Goal: Complete application form

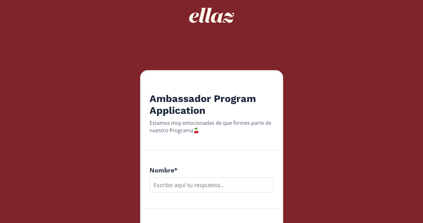
scroll to position [101, 0]
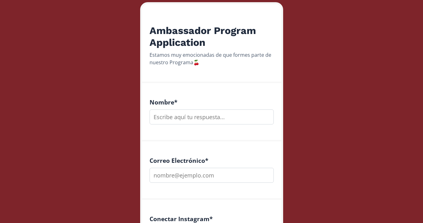
click at [203, 112] on input "text" at bounding box center [211, 117] width 124 height 15
type input "[PERSON_NAME] [PERSON_NAME]"
click at [198, 177] on input "email" at bounding box center [211, 175] width 124 height 15
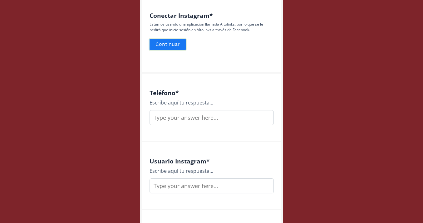
scroll to position [350, 0]
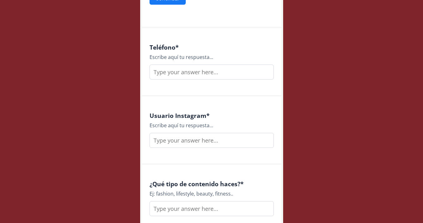
type input "[EMAIL_ADDRESS][DOMAIN_NAME]"
click at [188, 76] on input "text" at bounding box center [211, 72] width 124 height 15
type input "8688283975"
click at [187, 144] on input "text" at bounding box center [211, 140] width 124 height 15
type input "mariakerenreyes"
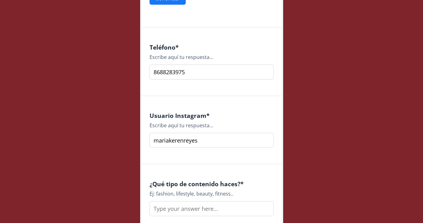
click at [205, 210] on input "text" at bounding box center [211, 208] width 124 height 15
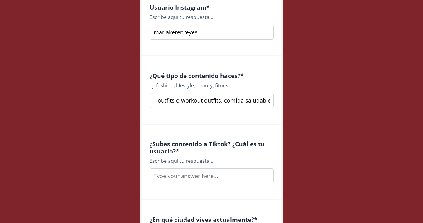
scroll to position [488, 0]
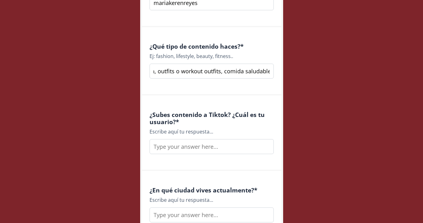
type input "Healthy lifestlye, hot pilates, nutricion, outfits o workout outfits, comida sa…"
click at [212, 149] on input "text" at bounding box center [211, 146] width 124 height 15
type input "i"
type input "s"
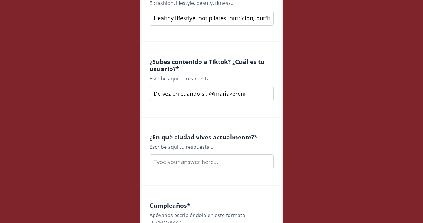
scroll to position [546, 0]
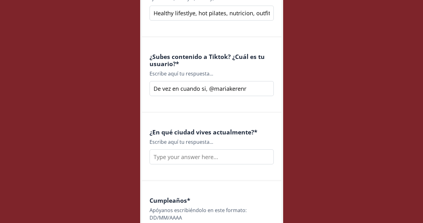
type input "De vez en cuando si, @mariakerenr"
click at [209, 160] on input "text" at bounding box center [211, 156] width 124 height 15
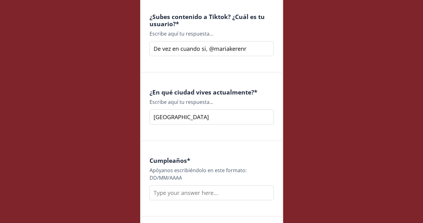
scroll to position [597, 0]
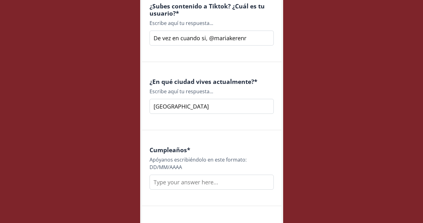
type input "[GEOGRAPHIC_DATA]"
click at [189, 185] on input "text" at bounding box center [211, 182] width 124 height 15
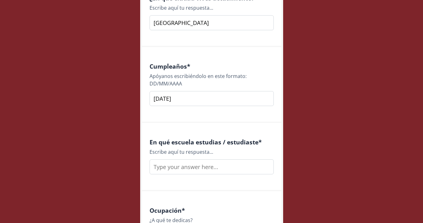
scroll to position [685, 0]
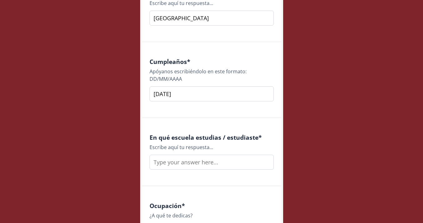
type input "[DATE]"
click at [191, 165] on input "text" at bounding box center [211, 162] width 124 height 15
type input "u"
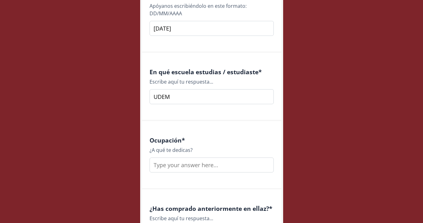
scroll to position [762, 0]
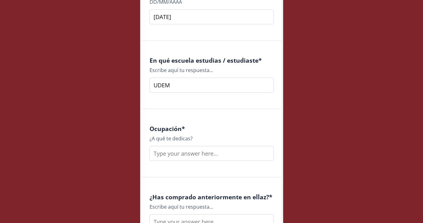
type input "UDEM"
click at [191, 155] on input "text" at bounding box center [211, 153] width 124 height 15
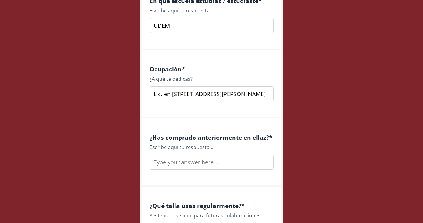
scroll to position [847, 0]
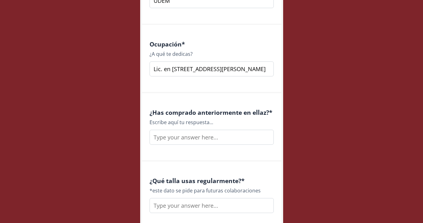
type input "Lic. en [STREET_ADDRESS][PERSON_NAME]"
click at [190, 139] on input "text" at bounding box center [211, 137] width 124 height 15
type input "w"
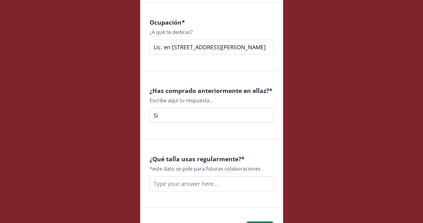
scroll to position [889, 0]
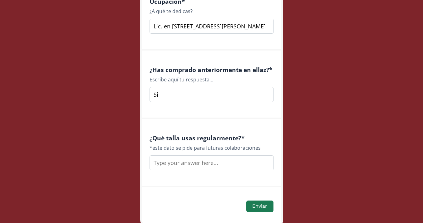
type input "Si"
click at [198, 162] on input "text" at bounding box center [211, 162] width 124 height 15
type input "C"
type input "Xs o S"
click at [264, 207] on button "Enviar" at bounding box center [259, 206] width 29 height 13
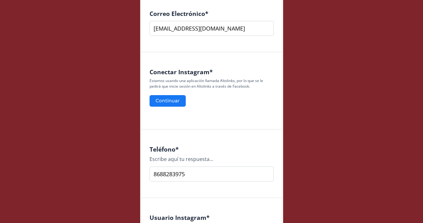
scroll to position [246, 0]
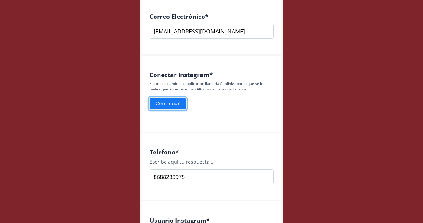
click at [176, 105] on button "Continuar" at bounding box center [168, 103] width 38 height 13
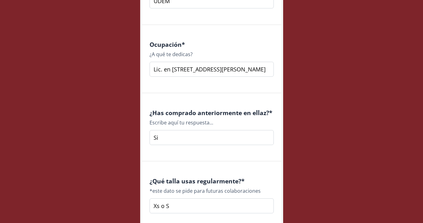
scroll to position [936, 0]
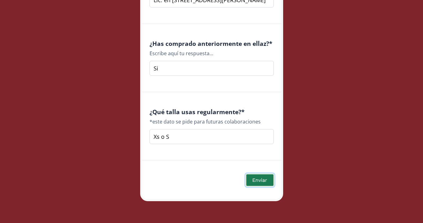
click at [254, 182] on button "Enviar" at bounding box center [259, 179] width 29 height 13
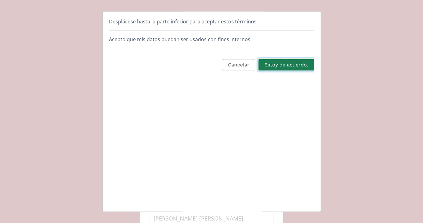
click at [274, 66] on button "Estoy de acuerdo." at bounding box center [285, 64] width 57 height 13
